Goal: Task Accomplishment & Management: Manage account settings

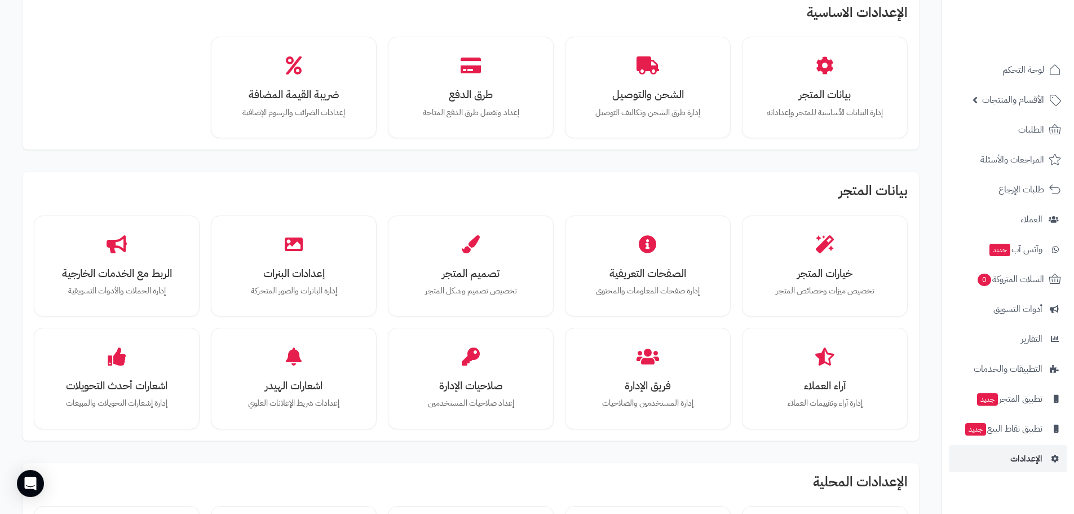
scroll to position [56, 0]
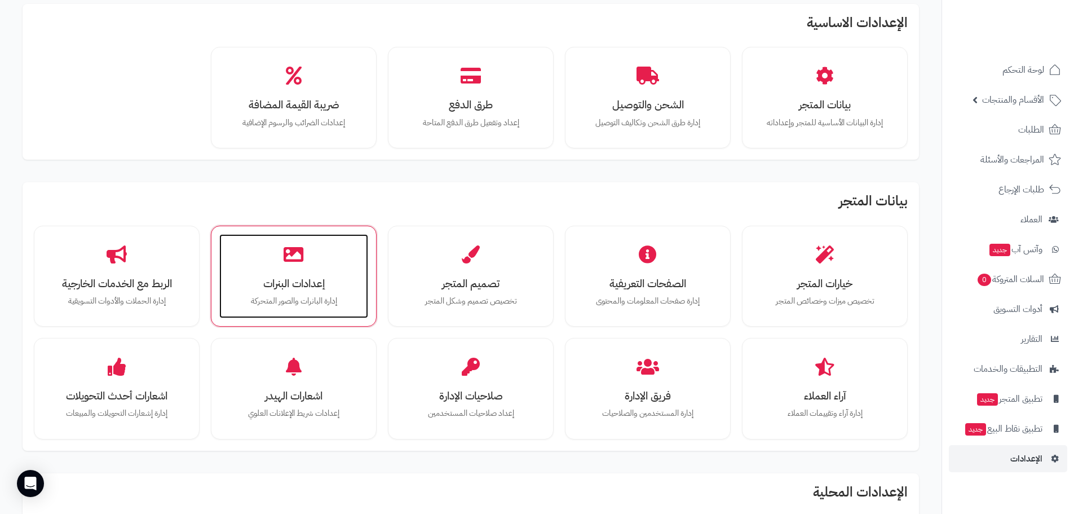
click at [311, 286] on h3 "إعدادات البنرات" at bounding box center [294, 283] width 126 height 12
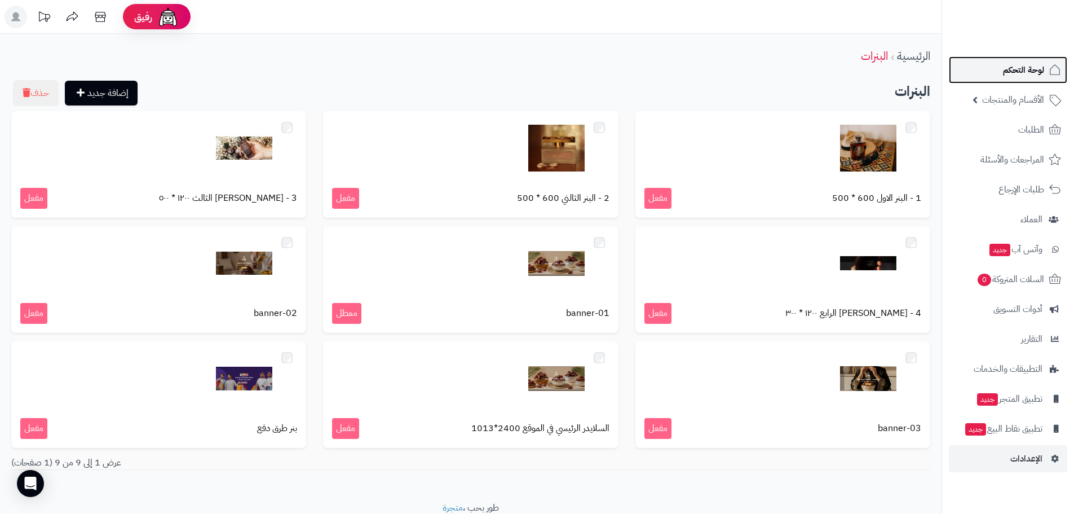
click at [1018, 70] on span "لوحة التحكم" at bounding box center [1023, 70] width 41 height 16
